Goal: Task Accomplishment & Management: Manage account settings

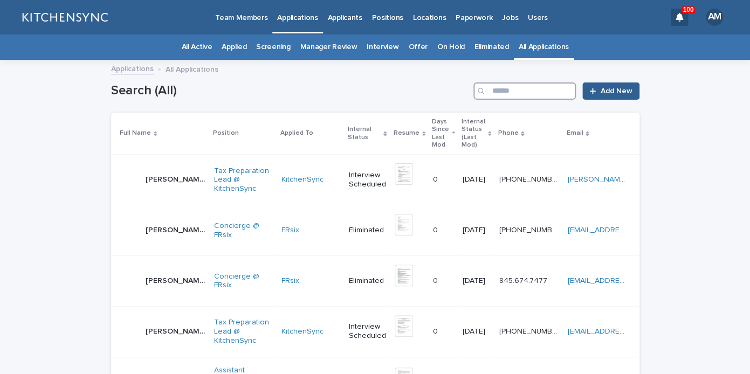
click at [532, 84] on input "Search" at bounding box center [524, 90] width 102 height 17
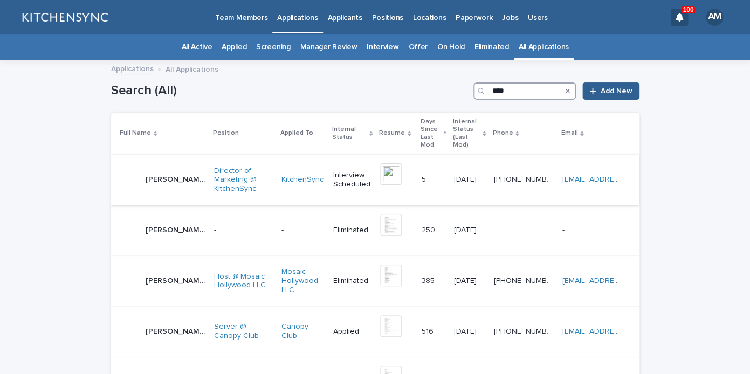
type input "****"
click at [175, 173] on p "[PERSON_NAME]" at bounding box center [176, 178] width 62 height 11
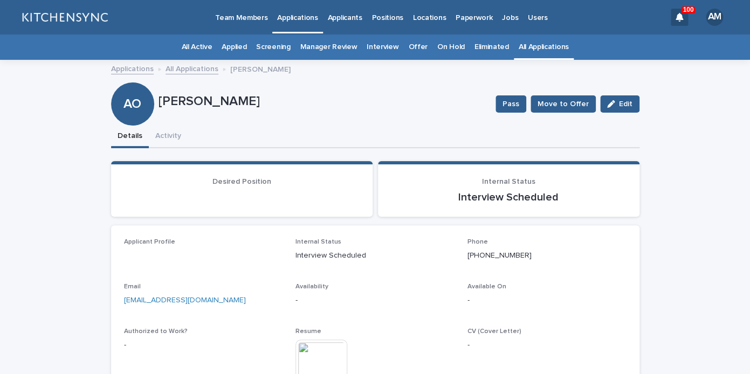
scroll to position [32, 0]
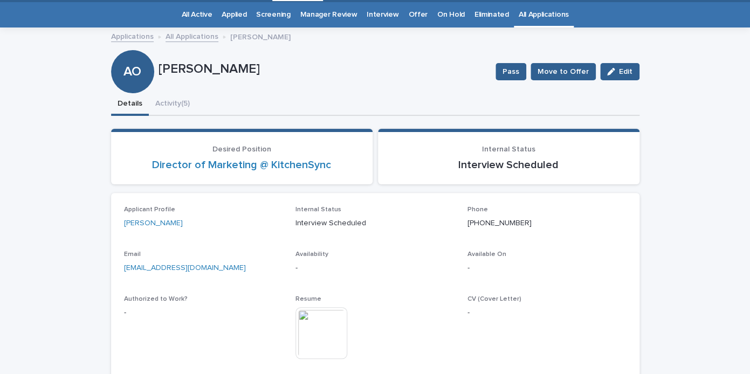
click at [325, 313] on img at bounding box center [321, 333] width 52 height 52
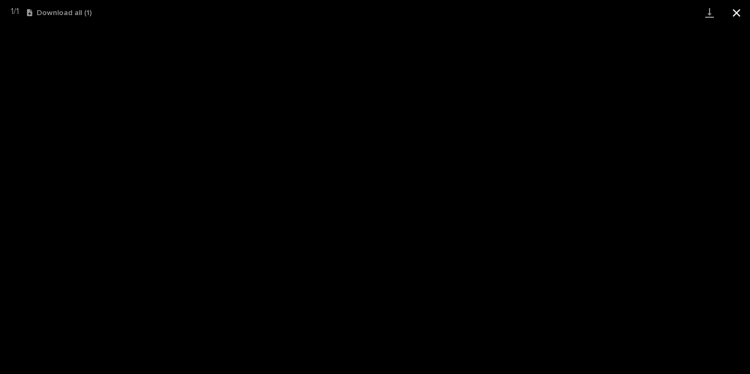
click at [738, 11] on button "Close gallery" at bounding box center [736, 12] width 27 height 25
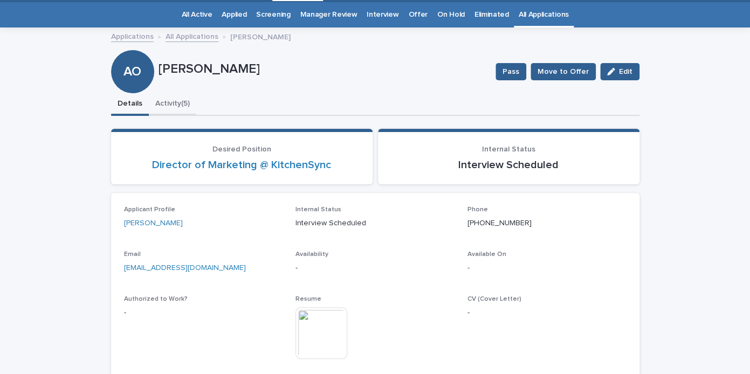
click at [172, 113] on button "Activity (5)" at bounding box center [172, 104] width 47 height 23
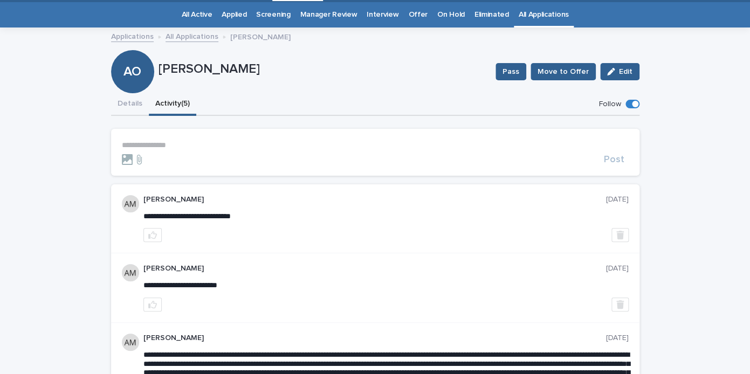
click at [169, 141] on p "**********" at bounding box center [375, 145] width 507 height 9
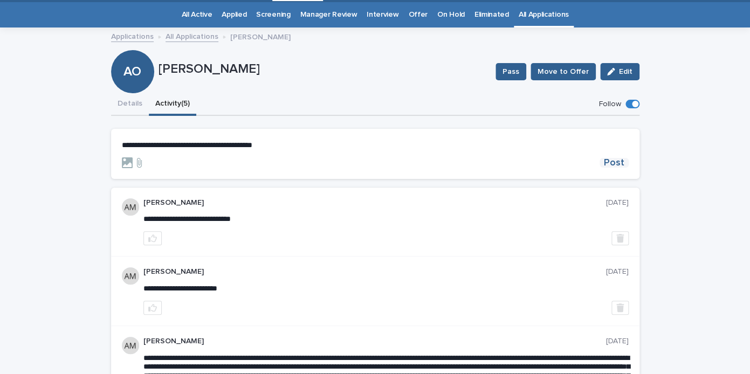
click at [615, 165] on span "Post" at bounding box center [614, 163] width 20 height 10
click at [139, 109] on button "Details" at bounding box center [130, 104] width 38 height 23
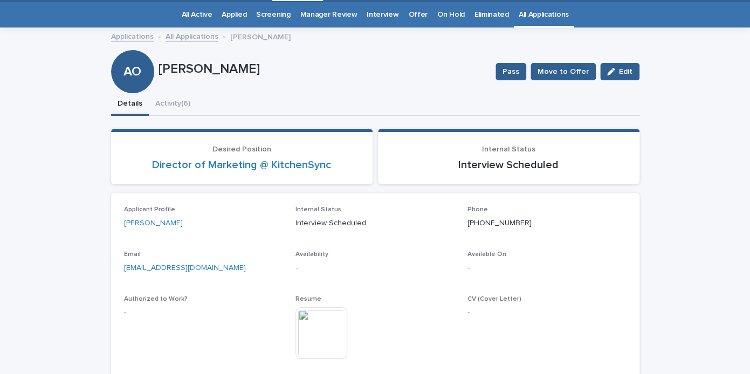
click at [536, 12] on link "All Applications" at bounding box center [543, 14] width 50 height 25
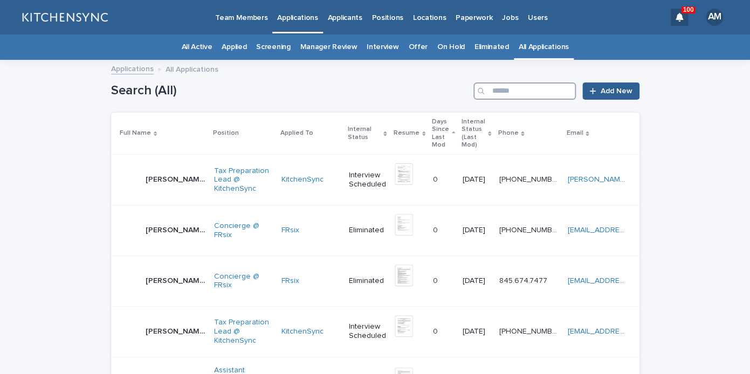
click at [515, 95] on input "Search" at bounding box center [524, 90] width 102 height 17
type input "*********"
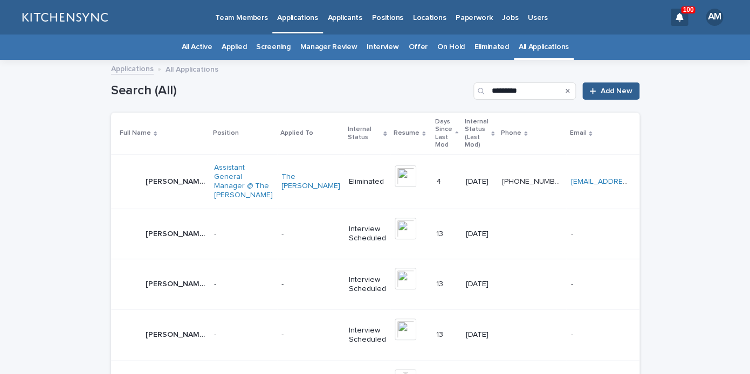
click at [169, 175] on p "[PERSON_NAME]" at bounding box center [176, 180] width 62 height 11
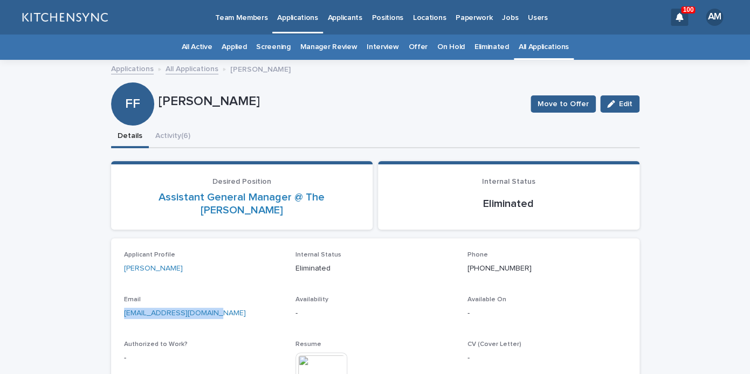
drag, startPoint x: 246, startPoint y: 311, endPoint x: 74, endPoint y: 299, distance: 171.8
copy link "[EMAIL_ADDRESS][DOMAIN_NAME]"
click at [540, 48] on link "All Applications" at bounding box center [543, 46] width 50 height 25
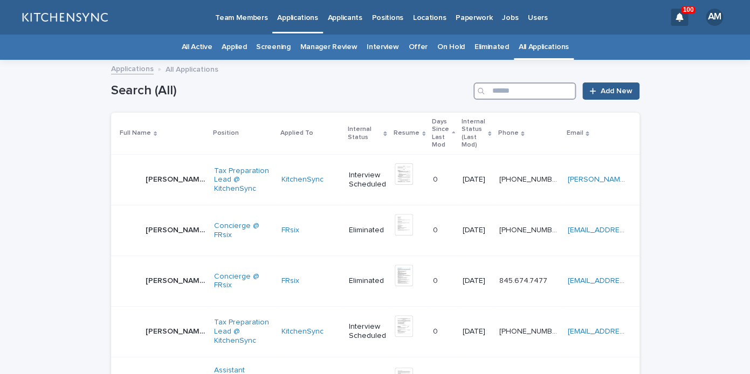
click at [526, 91] on input "Search" at bounding box center [524, 90] width 102 height 17
type input "******"
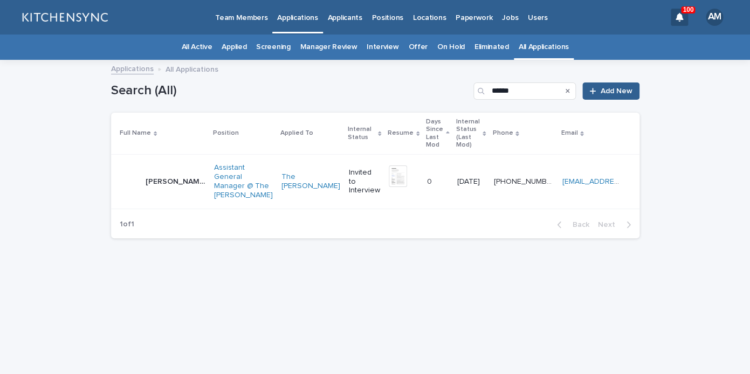
click at [175, 175] on p "[PERSON_NAME]" at bounding box center [176, 180] width 62 height 11
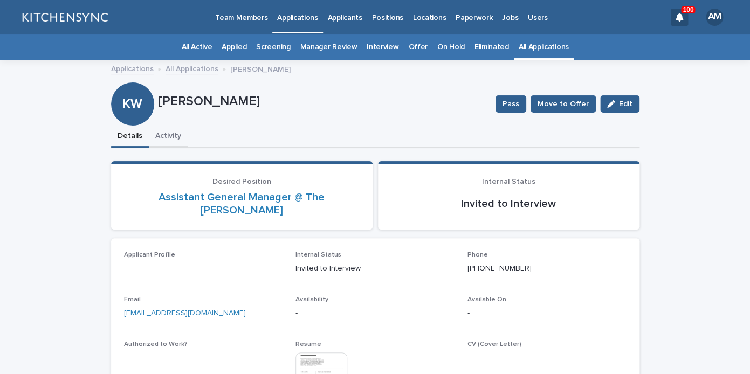
click at [169, 145] on button "Activity" at bounding box center [168, 137] width 39 height 23
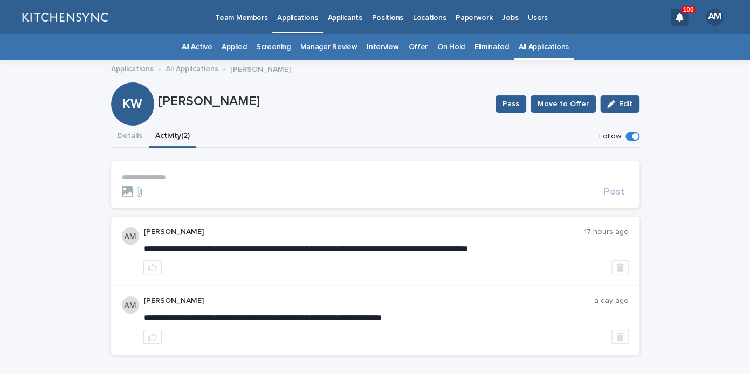
click at [169, 175] on p "**********" at bounding box center [375, 177] width 507 height 9
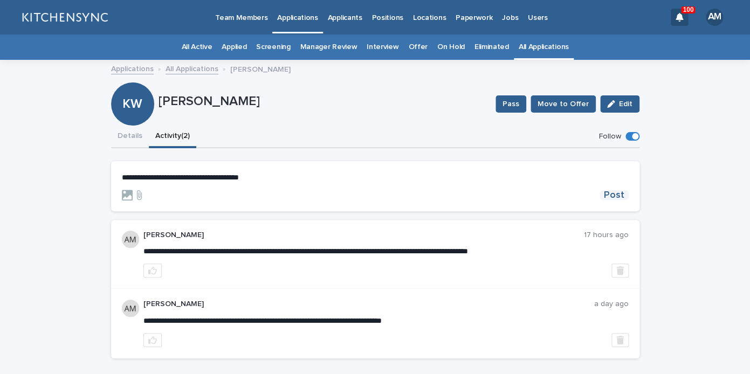
click at [620, 193] on span "Post" at bounding box center [614, 195] width 20 height 10
click at [135, 130] on button "Details" at bounding box center [130, 137] width 38 height 23
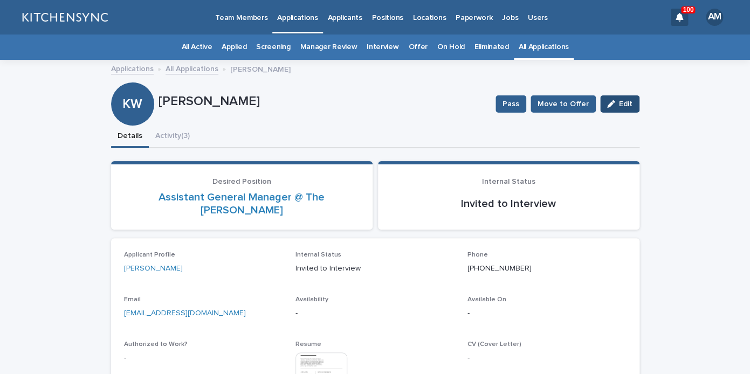
click at [607, 105] on icon "button" at bounding box center [611, 104] width 8 height 8
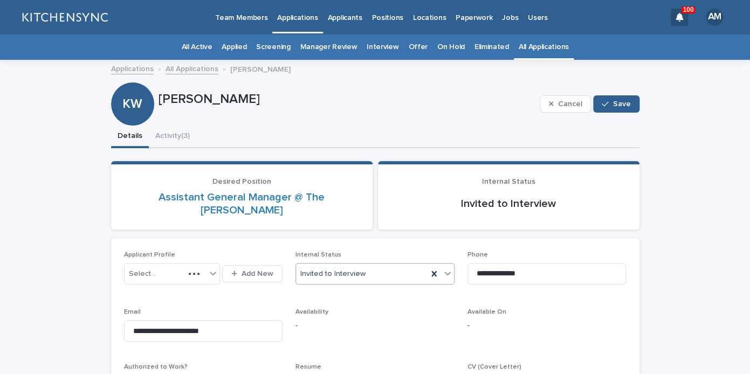
click at [366, 265] on div "Invited to Interview" at bounding box center [361, 274] width 131 height 18
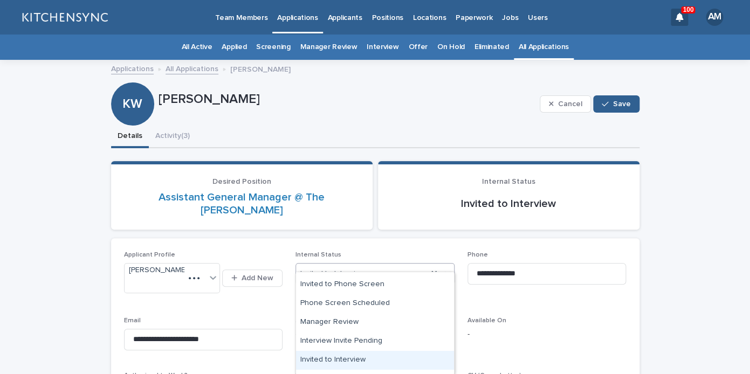
scroll to position [95, 0]
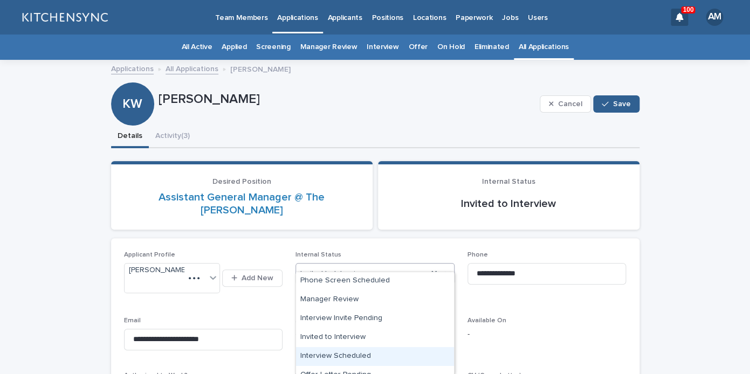
click at [374, 355] on div "Interview Scheduled" at bounding box center [375, 356] width 158 height 19
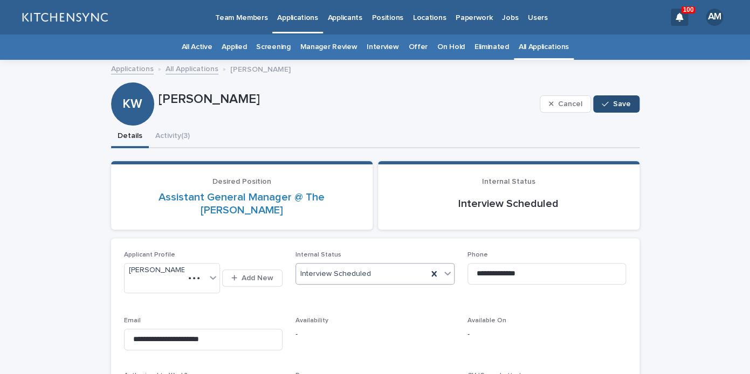
click at [616, 99] on button "Save" at bounding box center [616, 103] width 46 height 17
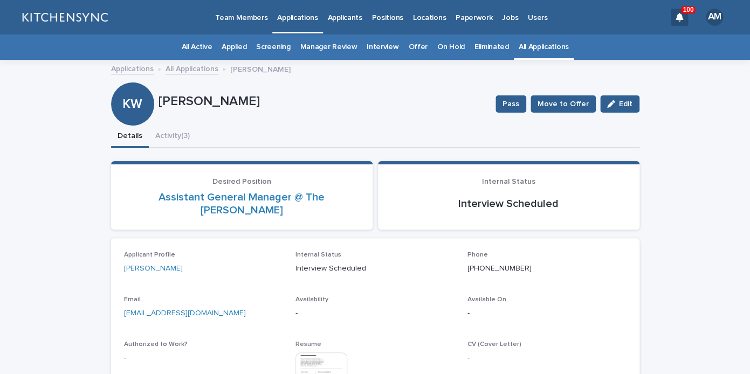
drag, startPoint x: 159, startPoint y: 103, endPoint x: 252, endPoint y: 106, distance: 92.7
click at [252, 106] on p "[PERSON_NAME]" at bounding box center [322, 102] width 328 height 16
copy p "[PERSON_NAME]"
click at [414, 113] on div "[PERSON_NAME]" at bounding box center [322, 104] width 328 height 20
click at [225, 104] on p "[PERSON_NAME]" at bounding box center [322, 102] width 328 height 16
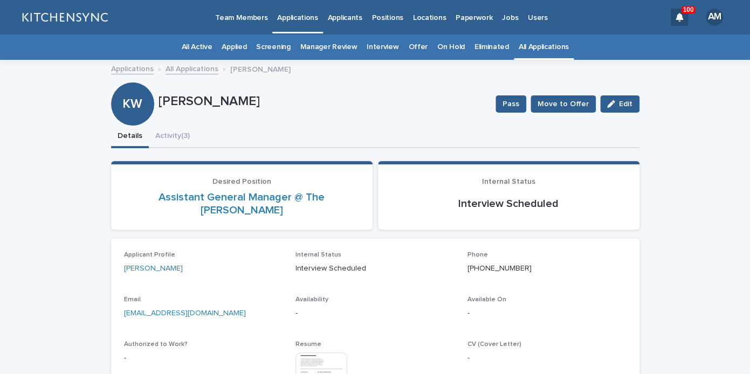
click at [225, 104] on p "[PERSON_NAME]" at bounding box center [322, 102] width 328 height 16
copy p "[PERSON_NAME]"
